Goal: Task Accomplishment & Management: Complete application form

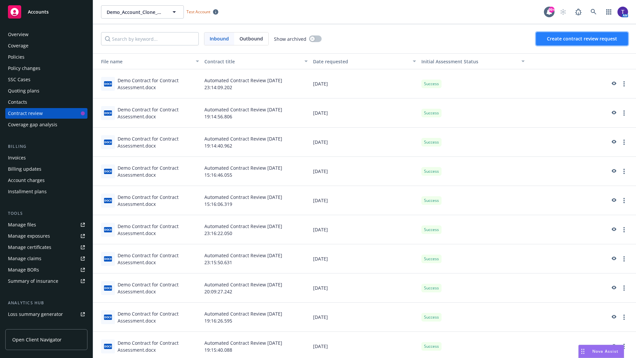
click at [583, 39] on span "Create contract review request" at bounding box center [582, 38] width 70 height 6
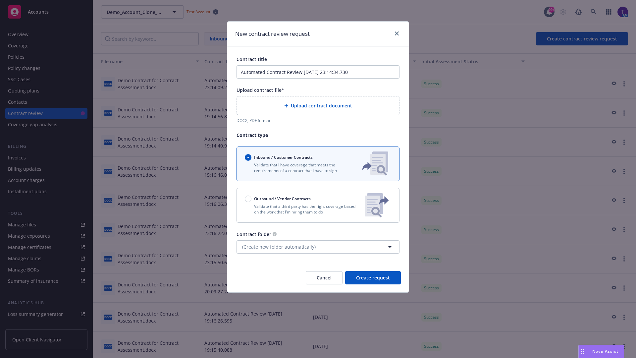
type input "Automated Contract Review [DATE] 23:14:34.730"
click at [318, 205] on p "Validate that a third party has the right coverage based on the work that I'm h…" at bounding box center [302, 208] width 115 height 11
radio input "false"
radio input "true"
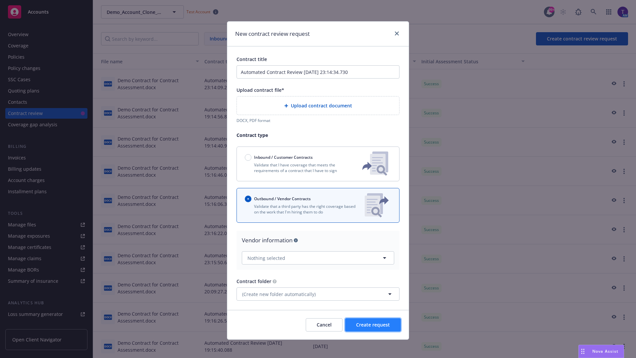
click at [373, 322] on span "Create request" at bounding box center [373, 324] width 34 height 6
